Goal: Information Seeking & Learning: Learn about a topic

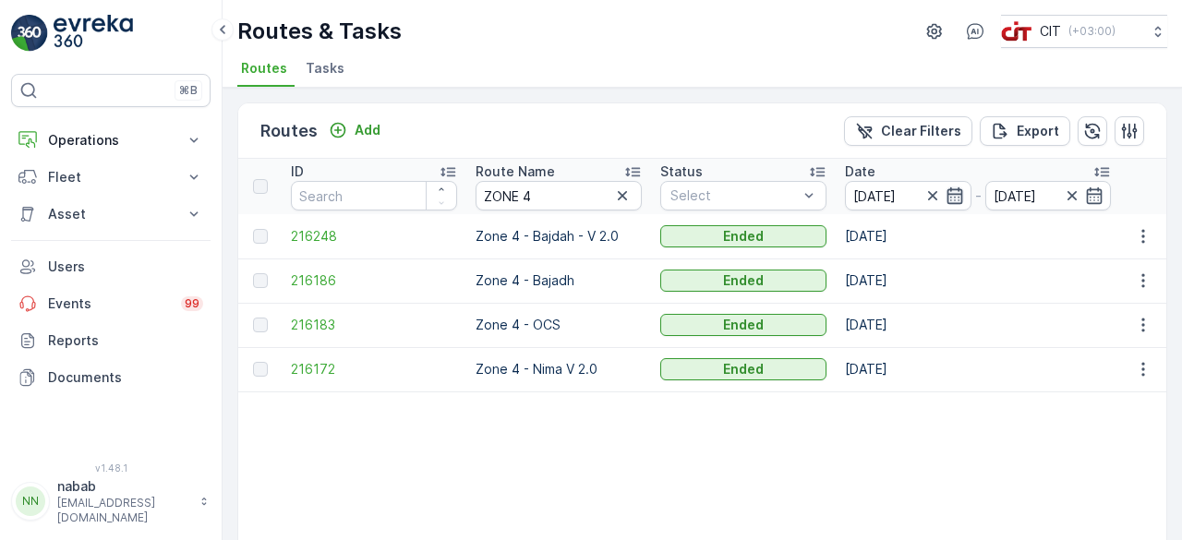
click at [956, 189] on icon "button" at bounding box center [955, 196] width 18 height 18
click at [93, 131] on p "Operations" at bounding box center [111, 140] width 126 height 18
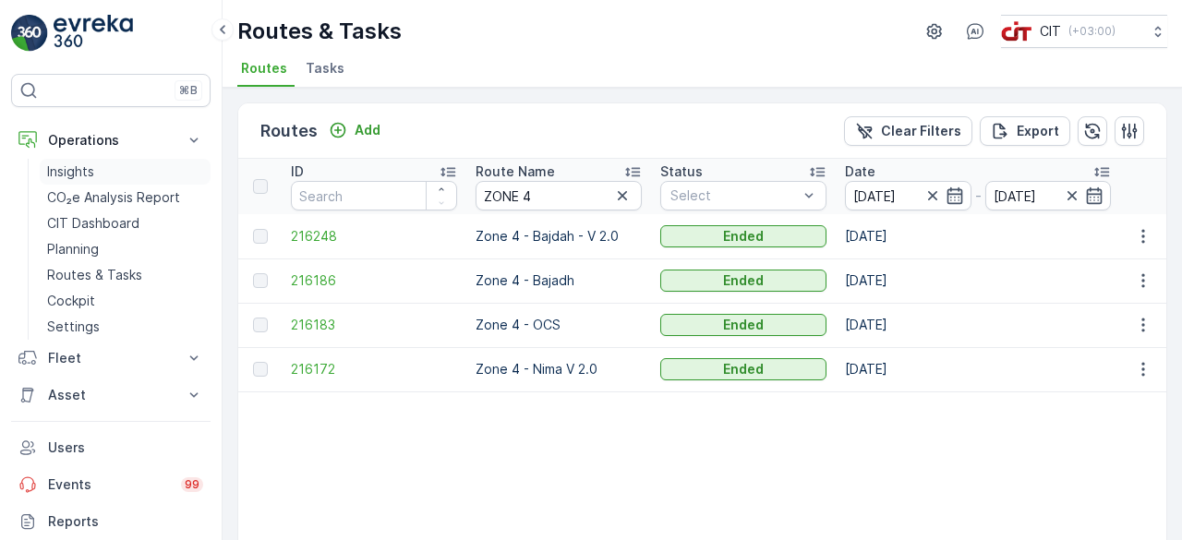
click at [84, 174] on p "Insights" at bounding box center [70, 172] width 47 height 18
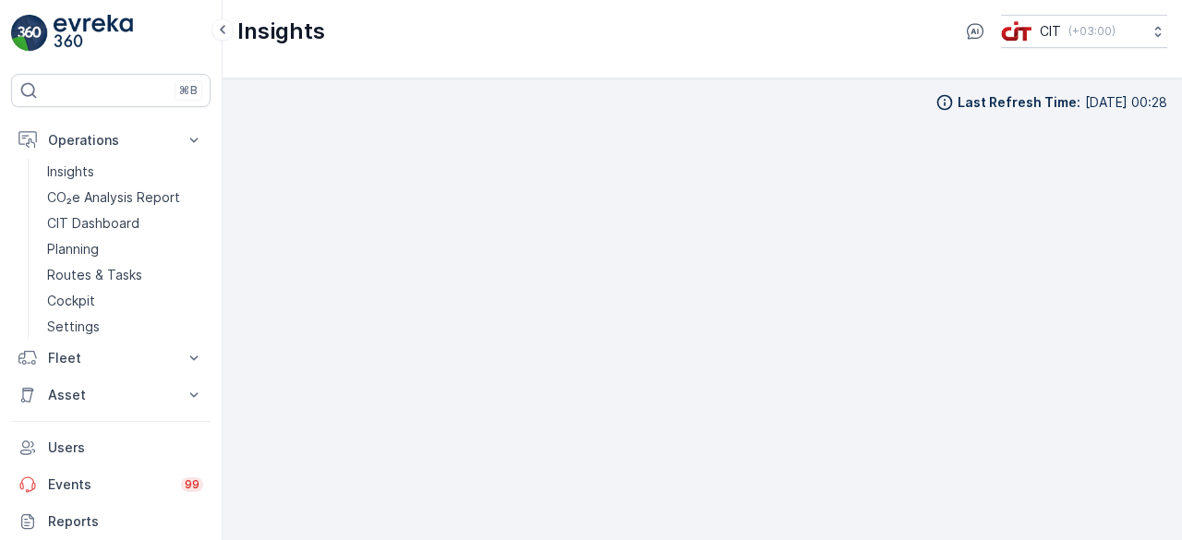
scroll to position [13, 0]
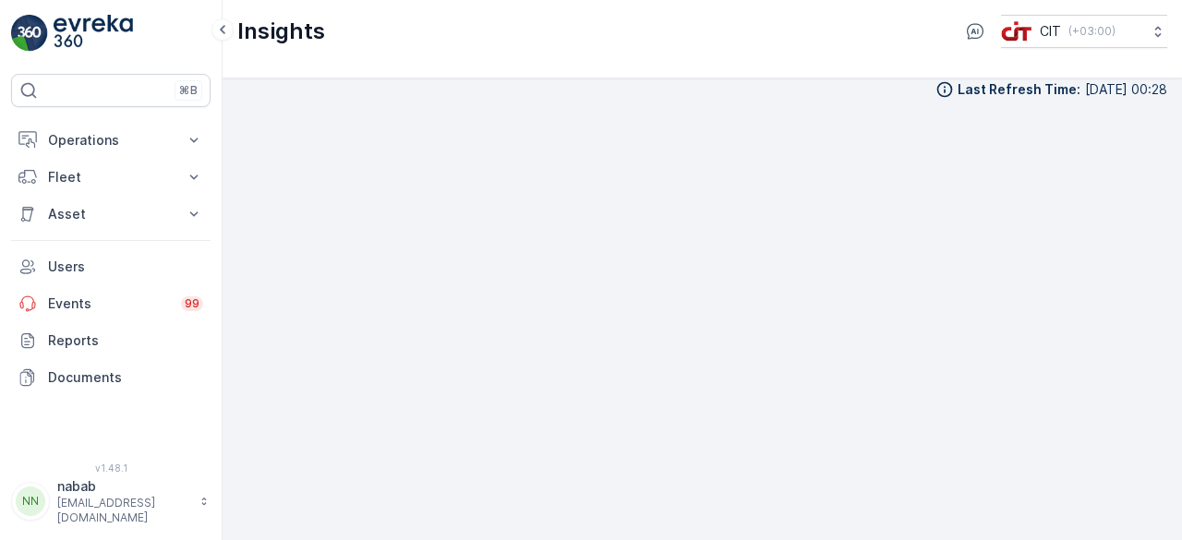
scroll to position [16, 0]
